Goal: Book appointment/travel/reservation

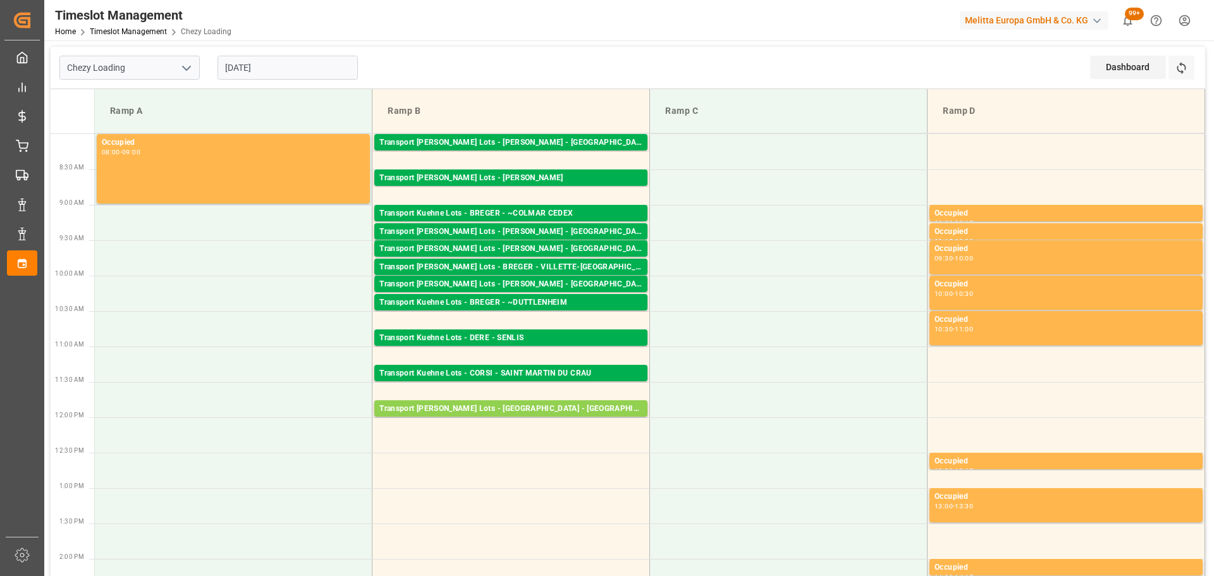
click at [300, 70] on input "[DATE]" at bounding box center [288, 68] width 140 height 24
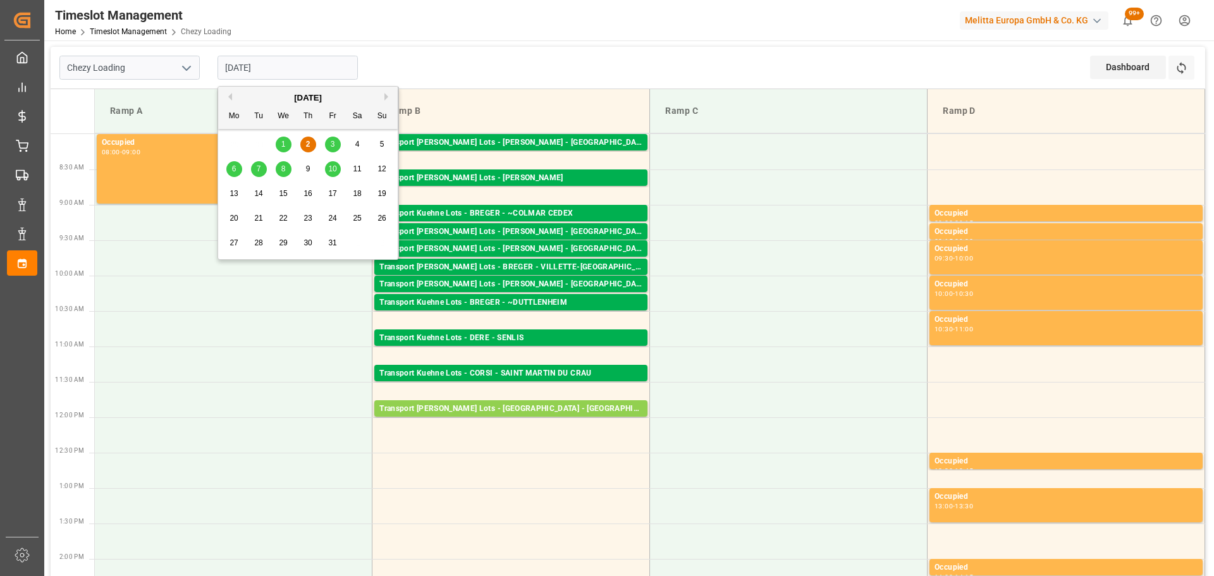
click at [283, 144] on span "1" at bounding box center [283, 144] width 4 height 9
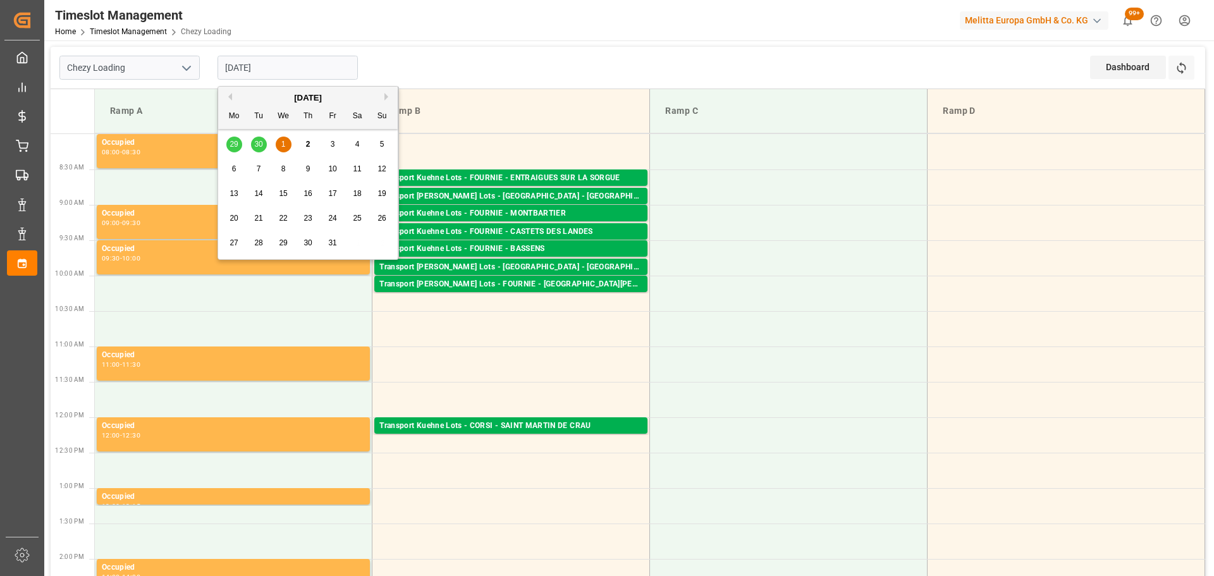
click at [264, 63] on input "[DATE]" at bounding box center [288, 68] width 140 height 24
click at [307, 142] on span "2" at bounding box center [308, 144] width 4 height 9
type input "[DATE]"
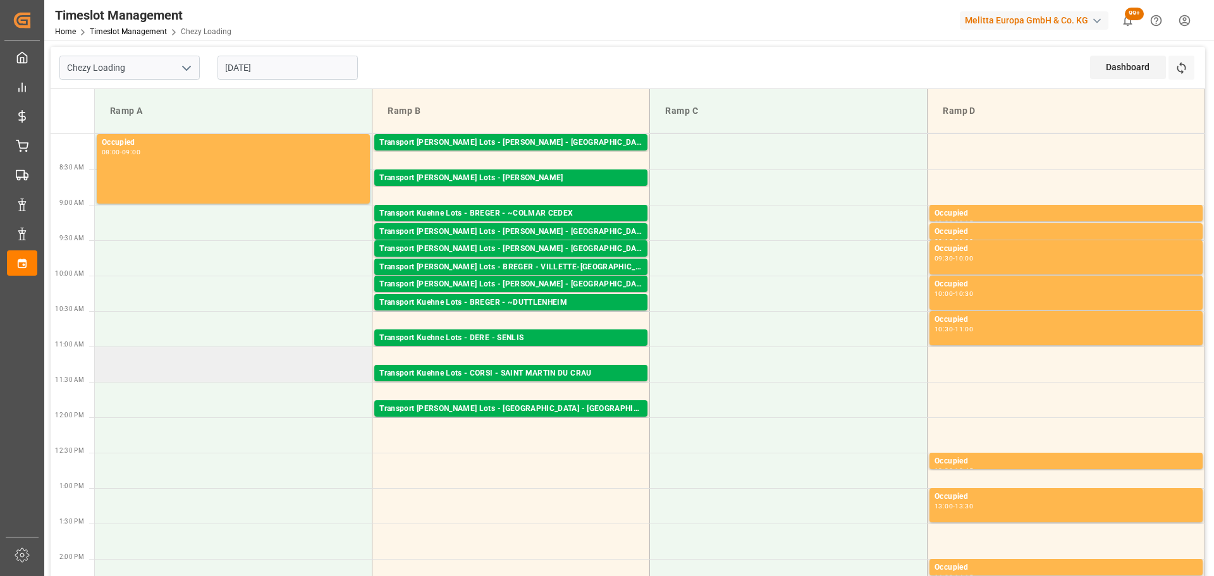
click at [161, 375] on td at bounding box center [234, 364] width 278 height 35
